Goal: Information Seeking & Learning: Understand process/instructions

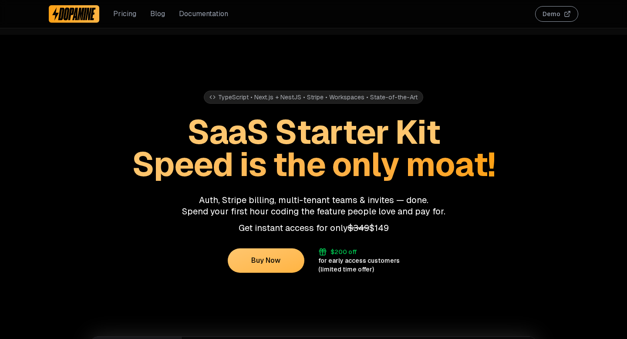
scroll to position [416, 0]
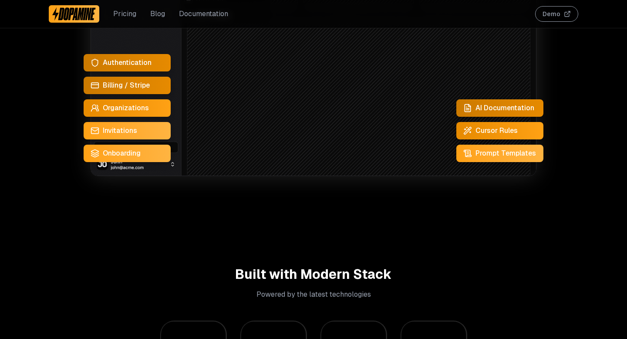
click at [124, 112] on span "Organizations" at bounding box center [126, 108] width 46 height 10
click at [119, 108] on span "Organizations" at bounding box center [126, 108] width 46 height 10
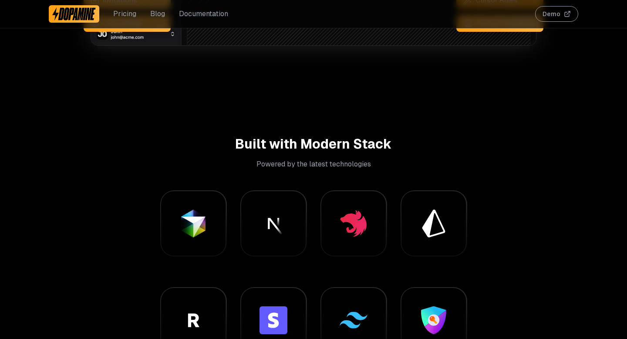
scroll to position [371, 0]
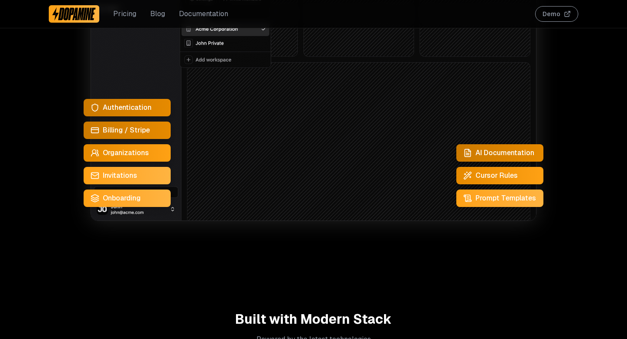
click at [127, 154] on span "Organizations" at bounding box center [126, 153] width 46 height 10
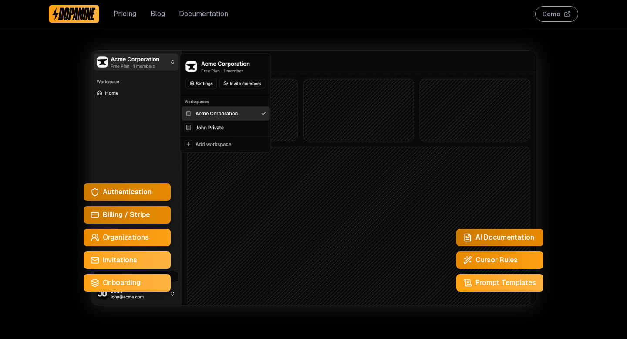
scroll to position [276, 0]
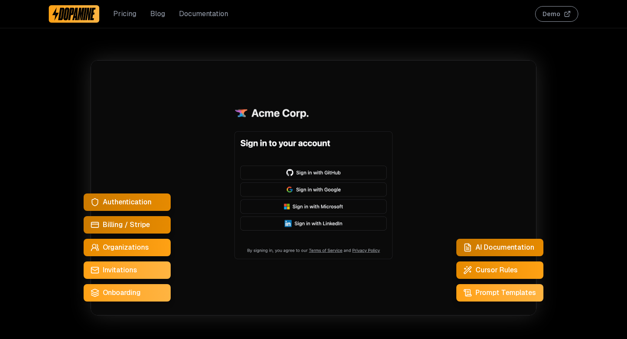
click at [166, 201] on span "Blog" at bounding box center [160, 202] width 11 height 7
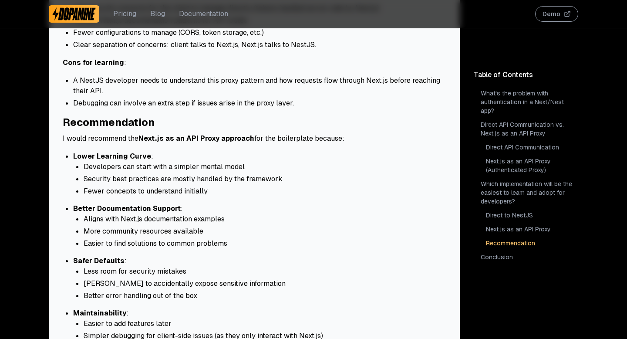
scroll to position [2271, 0]
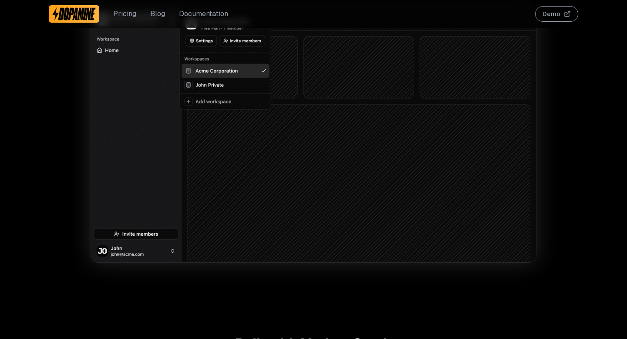
scroll to position [276, 0]
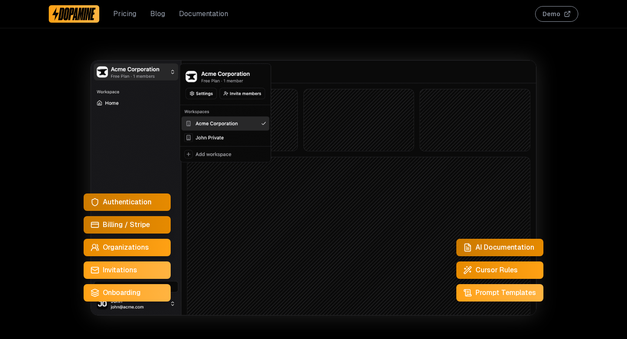
click at [499, 274] on span "Cursor Rules" at bounding box center [497, 270] width 42 height 10
click at [476, 273] on span "Cursor Rules" at bounding box center [497, 270] width 42 height 10
click at [494, 297] on span "Prompt Templates" at bounding box center [506, 292] width 61 height 10
click at [471, 250] on icon at bounding box center [467, 247] width 9 height 9
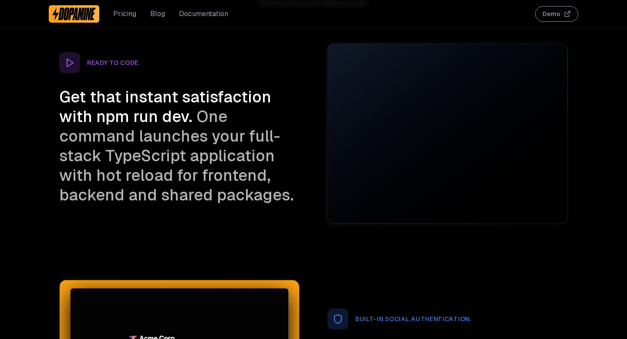
scroll to position [1434, 0]
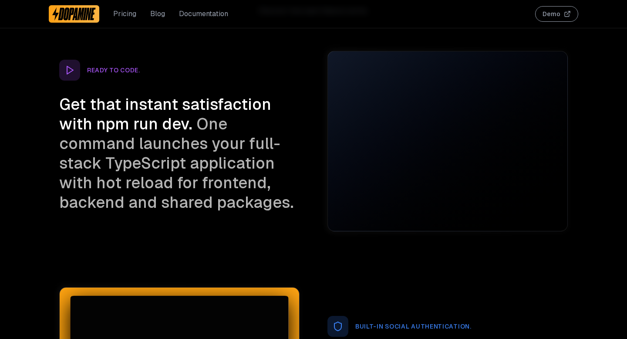
click at [66, 70] on icon at bounding box center [69, 70] width 10 height 10
click at [88, 110] on span "Get that instant satisfaction with npm run dev." at bounding box center [165, 114] width 212 height 40
click at [121, 134] on span "One command launches your full-stack TypeScript application with hot reload for…" at bounding box center [176, 163] width 235 height 99
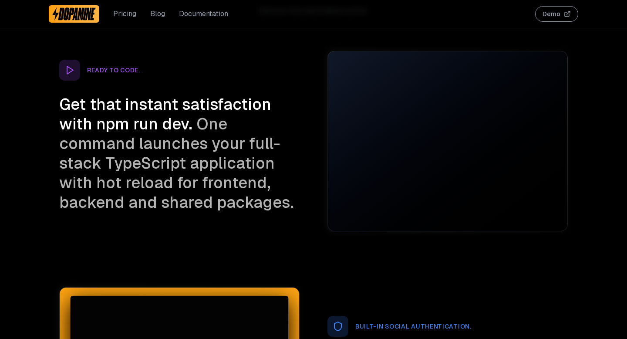
drag, startPoint x: 117, startPoint y: 161, endPoint x: 200, endPoint y: 211, distance: 97.1
click at [200, 211] on h3 "Get that instant satisfaction with npm run dev. One command launches your full-…" at bounding box center [179, 154] width 240 height 118
click at [183, 191] on span "One command launches your full-stack TypeScript application with hot reload for…" at bounding box center [176, 163] width 235 height 99
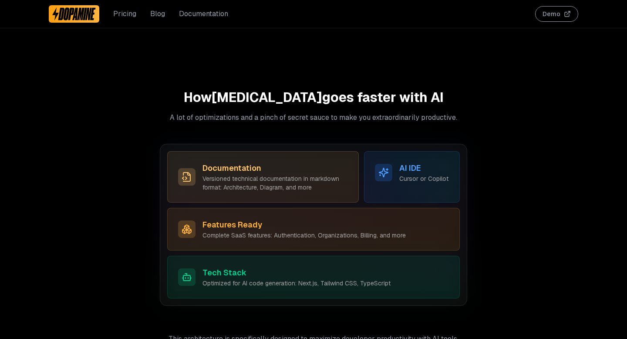
scroll to position [2491, 0]
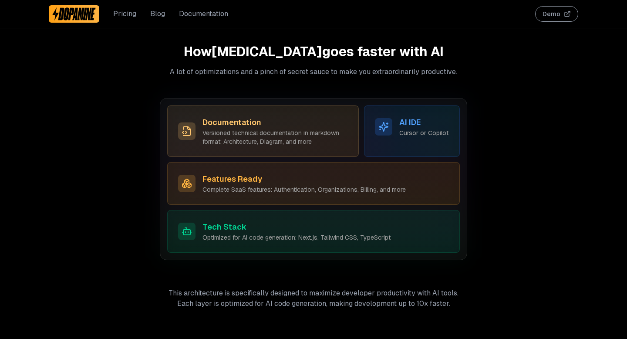
click at [289, 130] on p "Versioned technical documentation in markdown format: Architecture, Diagram, an…" at bounding box center [275, 136] width 145 height 17
click at [287, 139] on p "Versioned technical documentation in markdown format: Architecture, Diagram, an…" at bounding box center [275, 136] width 145 height 17
click at [287, 143] on p "Versioned technical documentation in markdown format: Architecture, Diagram, an…" at bounding box center [275, 136] width 145 height 17
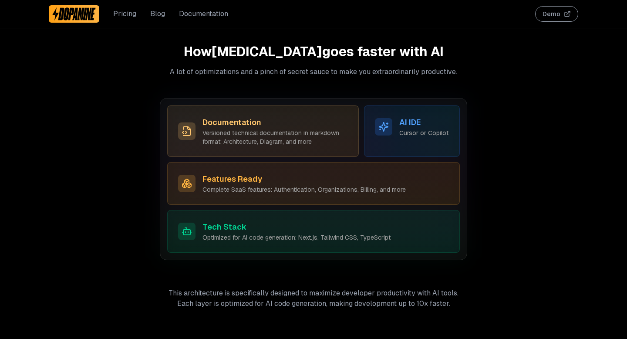
click at [417, 135] on p "Cursor or Copilot" at bounding box center [423, 132] width 49 height 9
click at [233, 190] on p "Complete SaaS features: Authentication, Organizations, Billing, and more" at bounding box center [304, 189] width 203 height 9
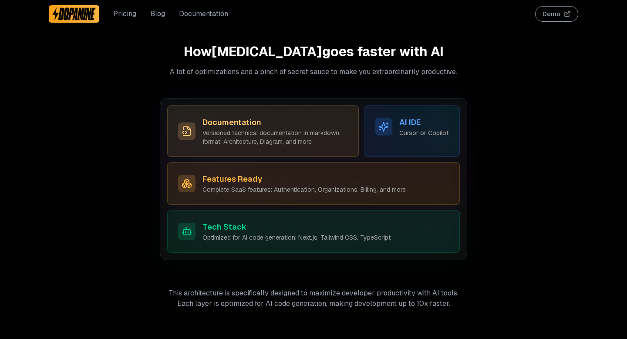
click at [233, 190] on p "Complete SaaS features: Authentication, Organizations, Billing, and more" at bounding box center [304, 189] width 203 height 9
click at [233, 194] on div "Features Ready Complete SaaS features: Authentication, Organizations, Billing, …" at bounding box center [313, 183] width 293 height 43
click at [199, 15] on link "Documentation" at bounding box center [203, 14] width 49 height 10
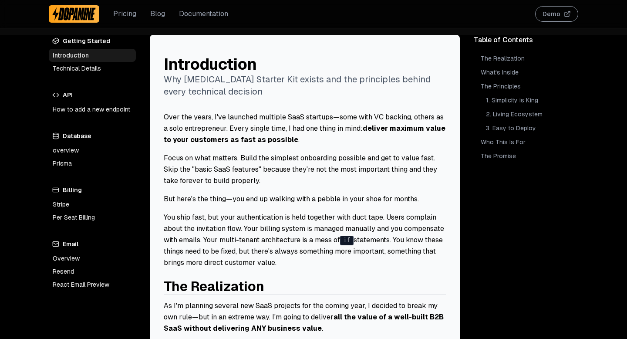
click at [69, 108] on link "How to add a new endpoint" at bounding box center [92, 109] width 87 height 13
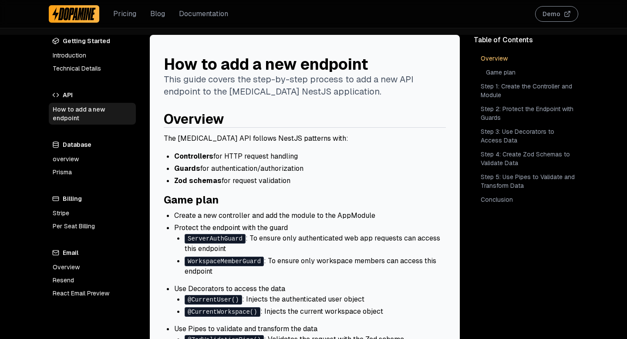
click at [193, 80] on p "This guide covers the step-by-step process to add a new API endpoint to the [ME…" at bounding box center [305, 85] width 282 height 24
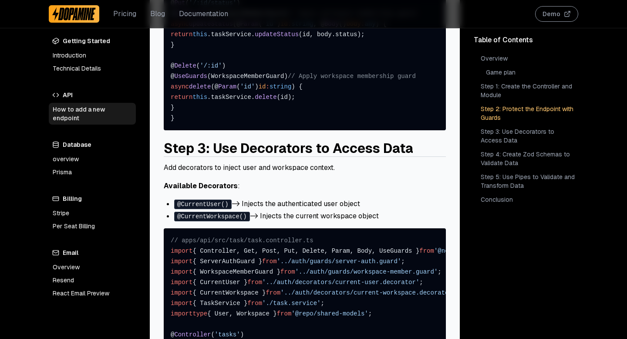
scroll to position [1479, 0]
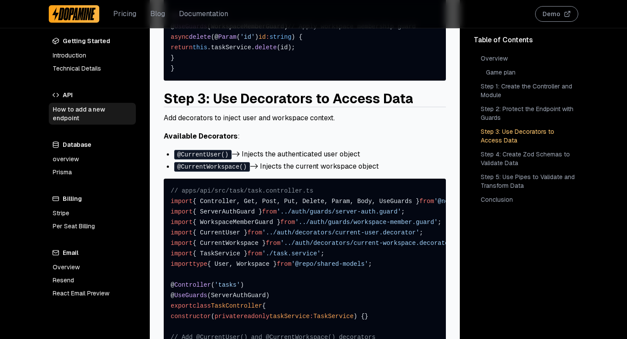
click at [71, 62] on link "Technical Details" at bounding box center [92, 68] width 87 height 13
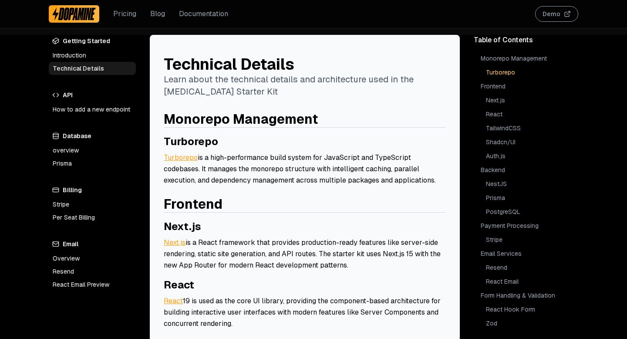
click at [71, 57] on link "Introduction" at bounding box center [92, 55] width 87 height 13
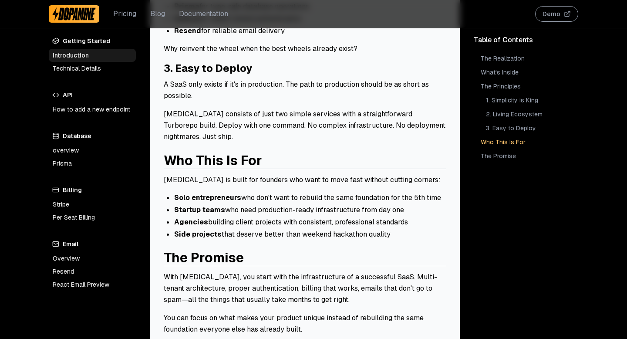
scroll to position [838, 0]
